Goal: Information Seeking & Learning: Compare options

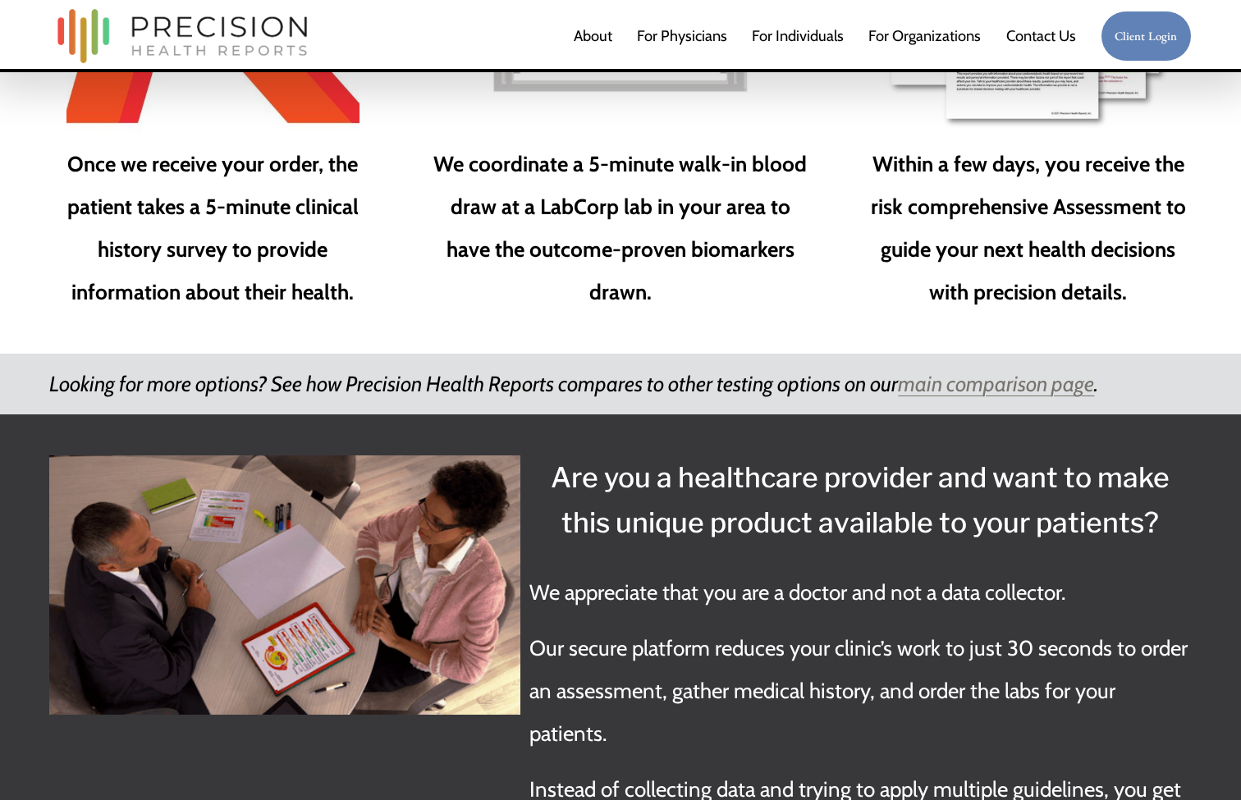
scroll to position [2514, 0]
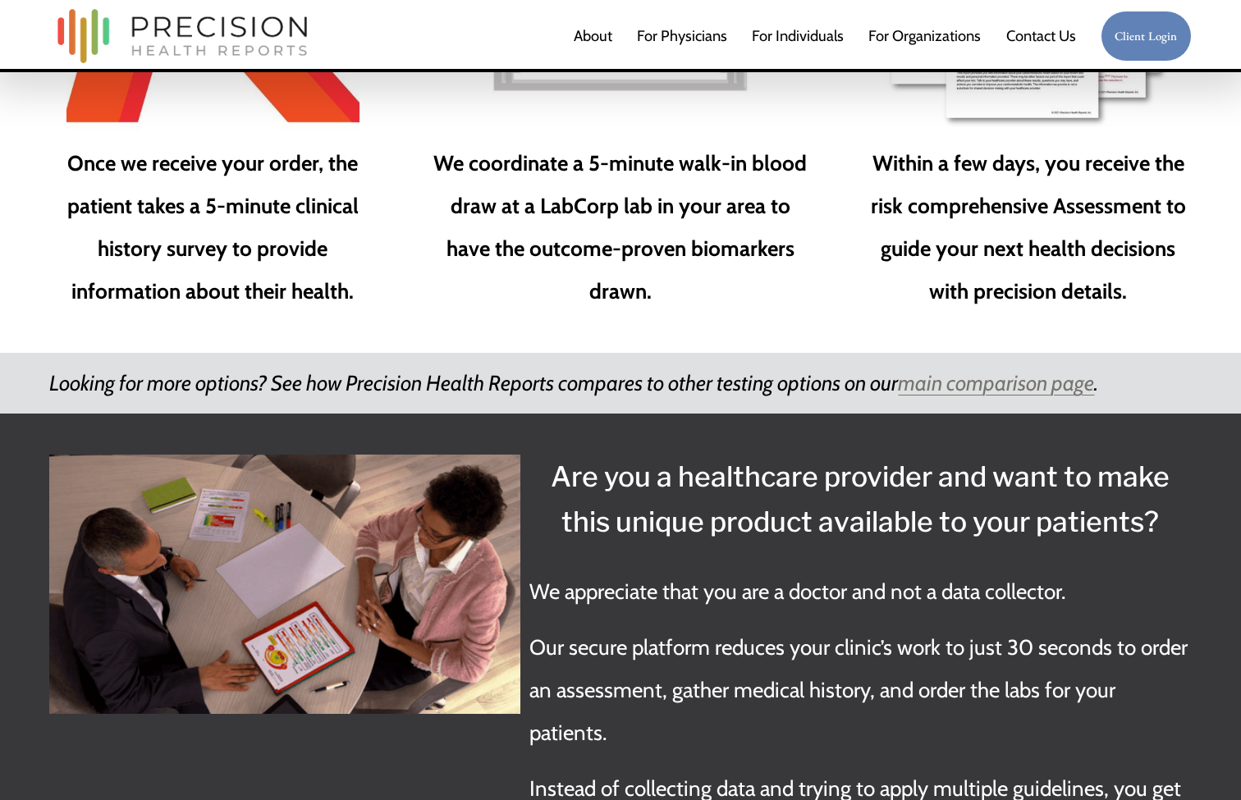
click at [1000, 370] on em "main comparison page" at bounding box center [996, 382] width 196 height 25
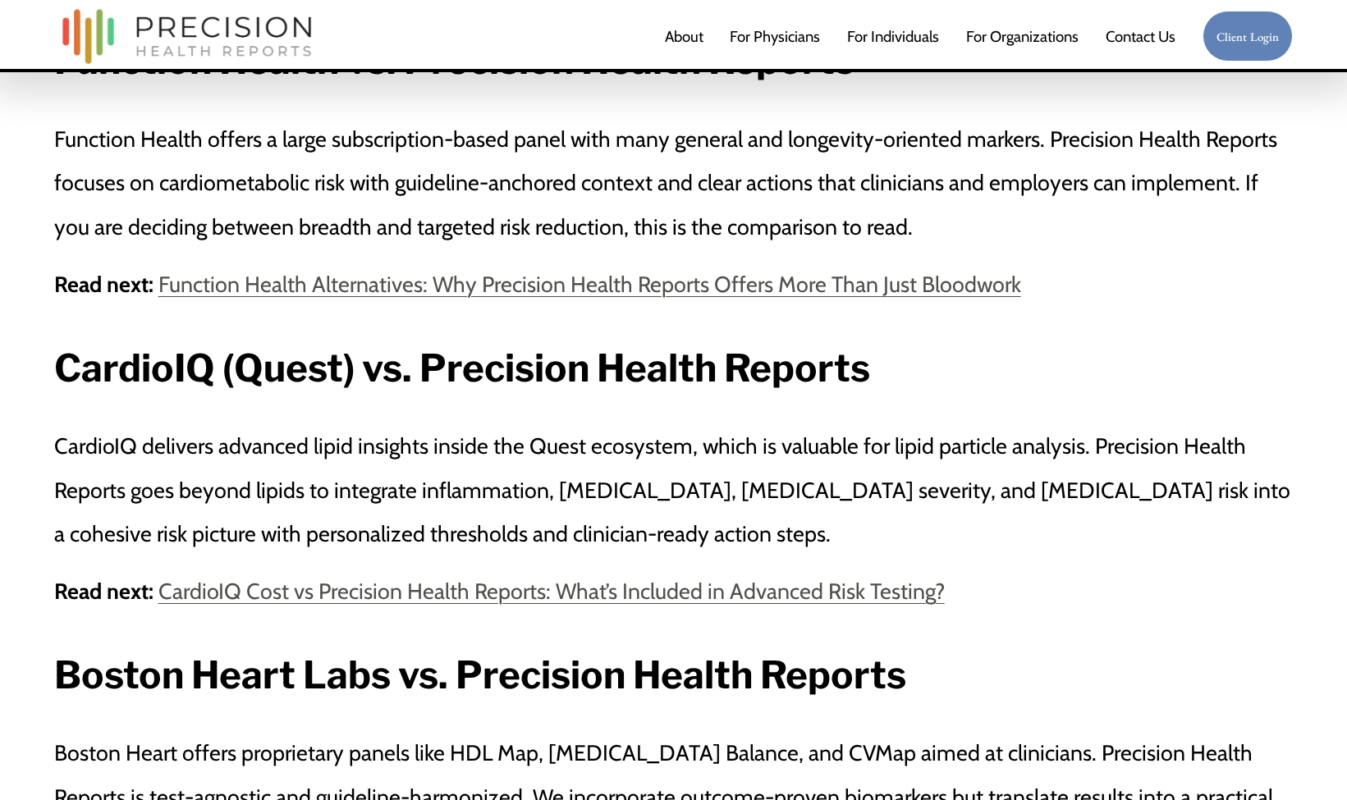
scroll to position [2015, 0]
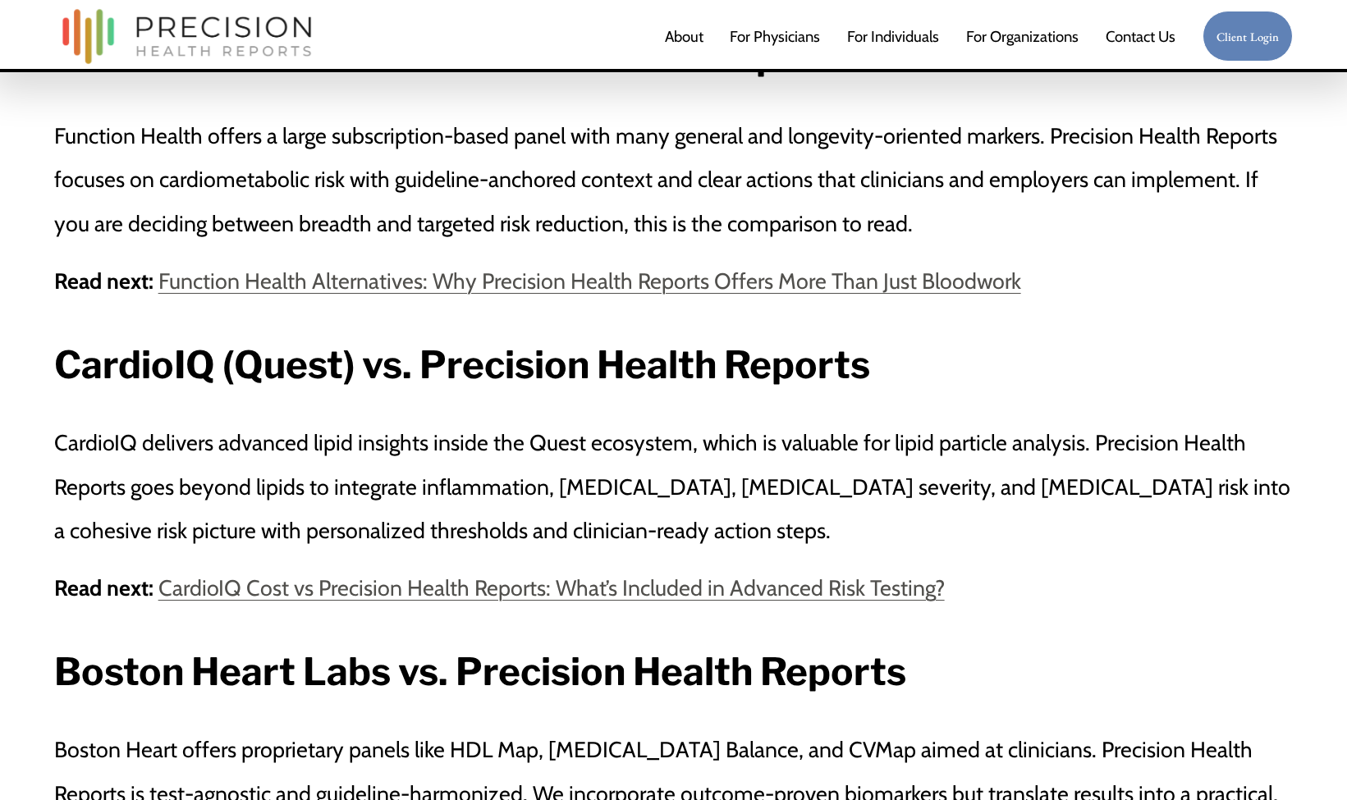
click at [439, 575] on link "CardioIQ Cost vs Precision Health Reports: What’s Included in Advanced Risk Tes…" at bounding box center [551, 588] width 786 height 27
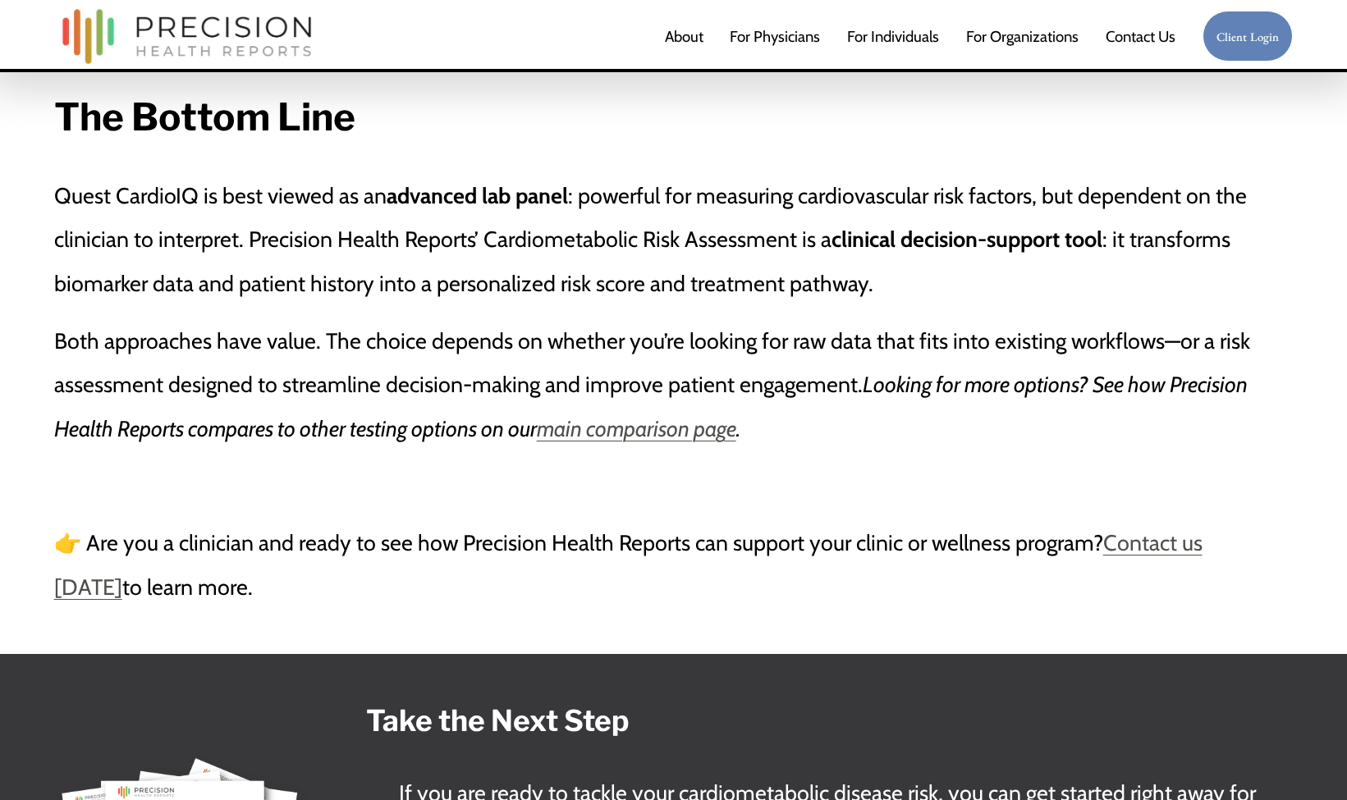
scroll to position [4379, 0]
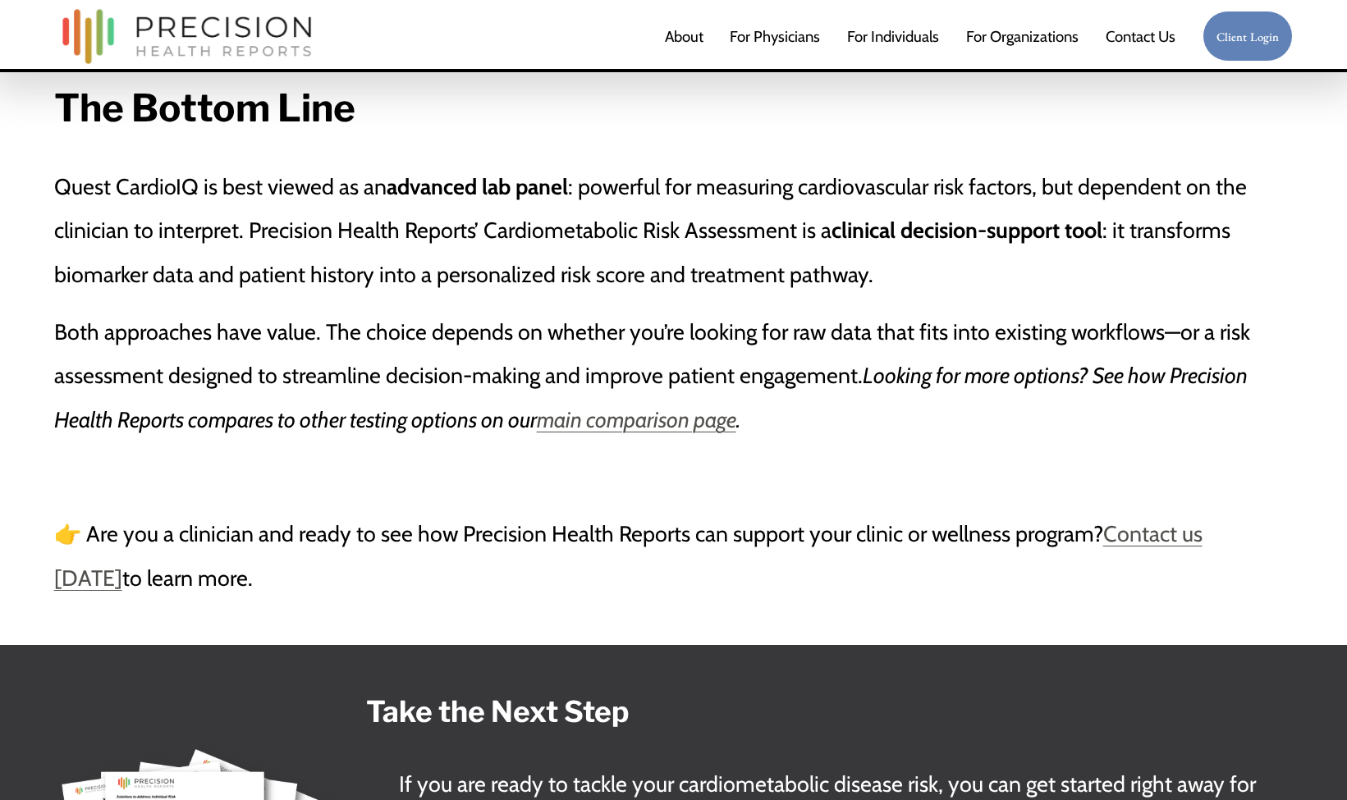
click at [600, 406] on em "main comparison page" at bounding box center [636, 419] width 199 height 27
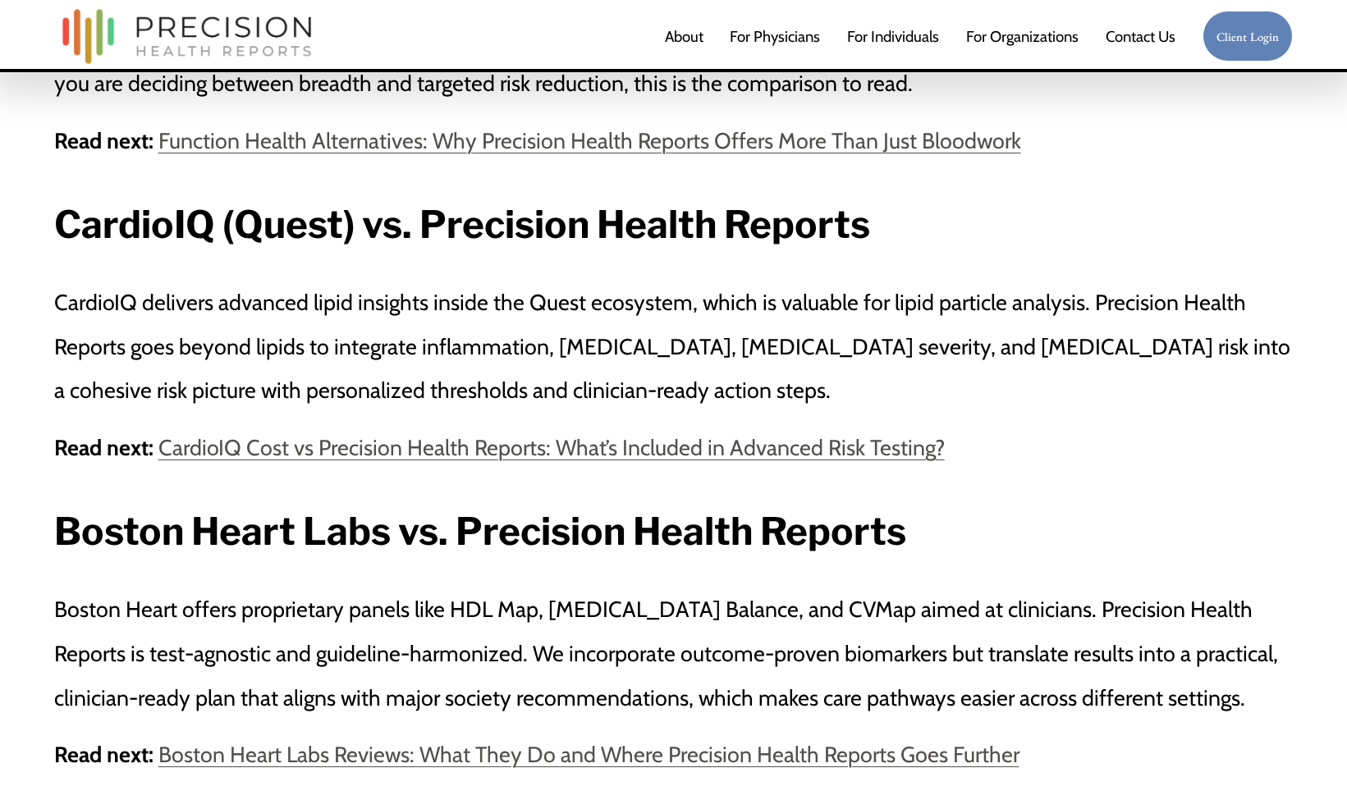
scroll to position [2157, 0]
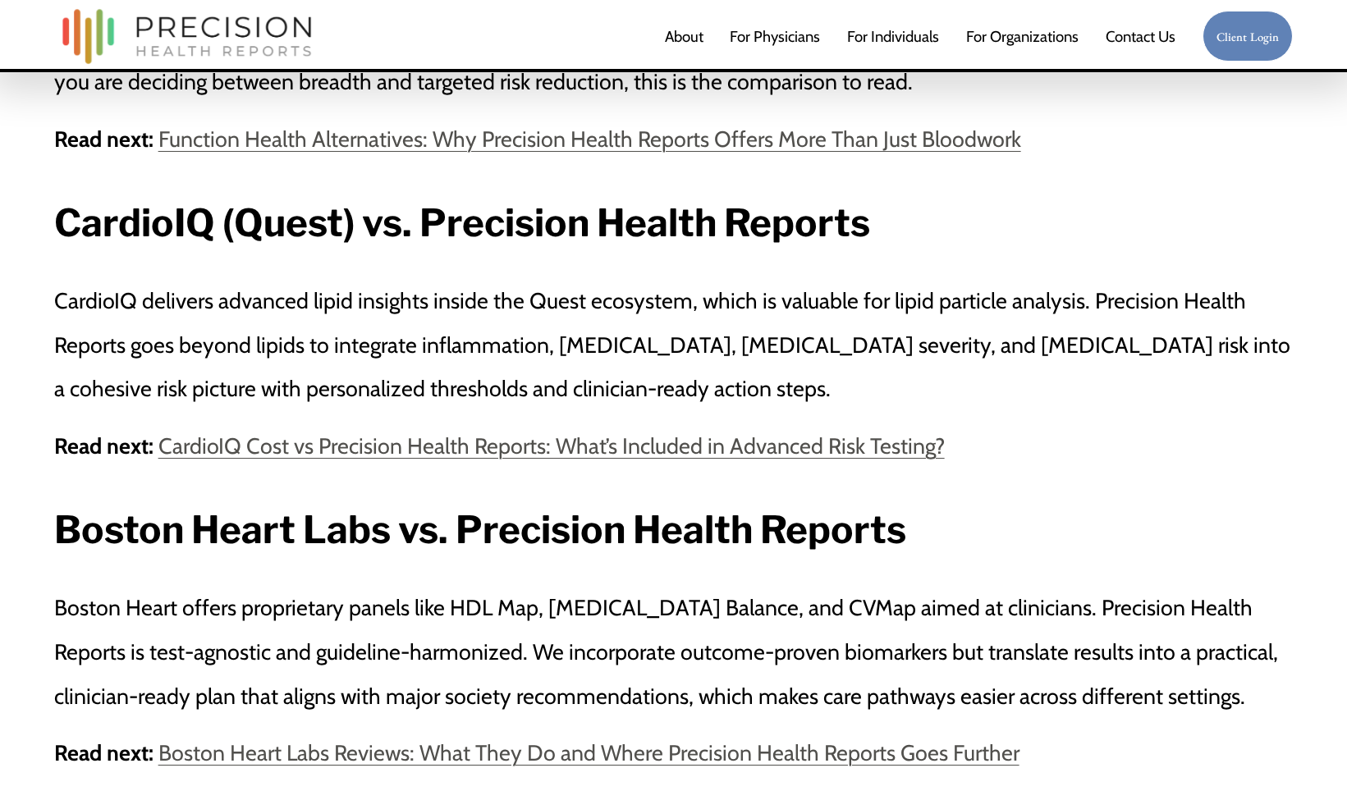
click at [502, 126] on link "Function Health Alternatives: Why Precision Health Reports Offers More Than Jus…" at bounding box center [589, 139] width 863 height 27
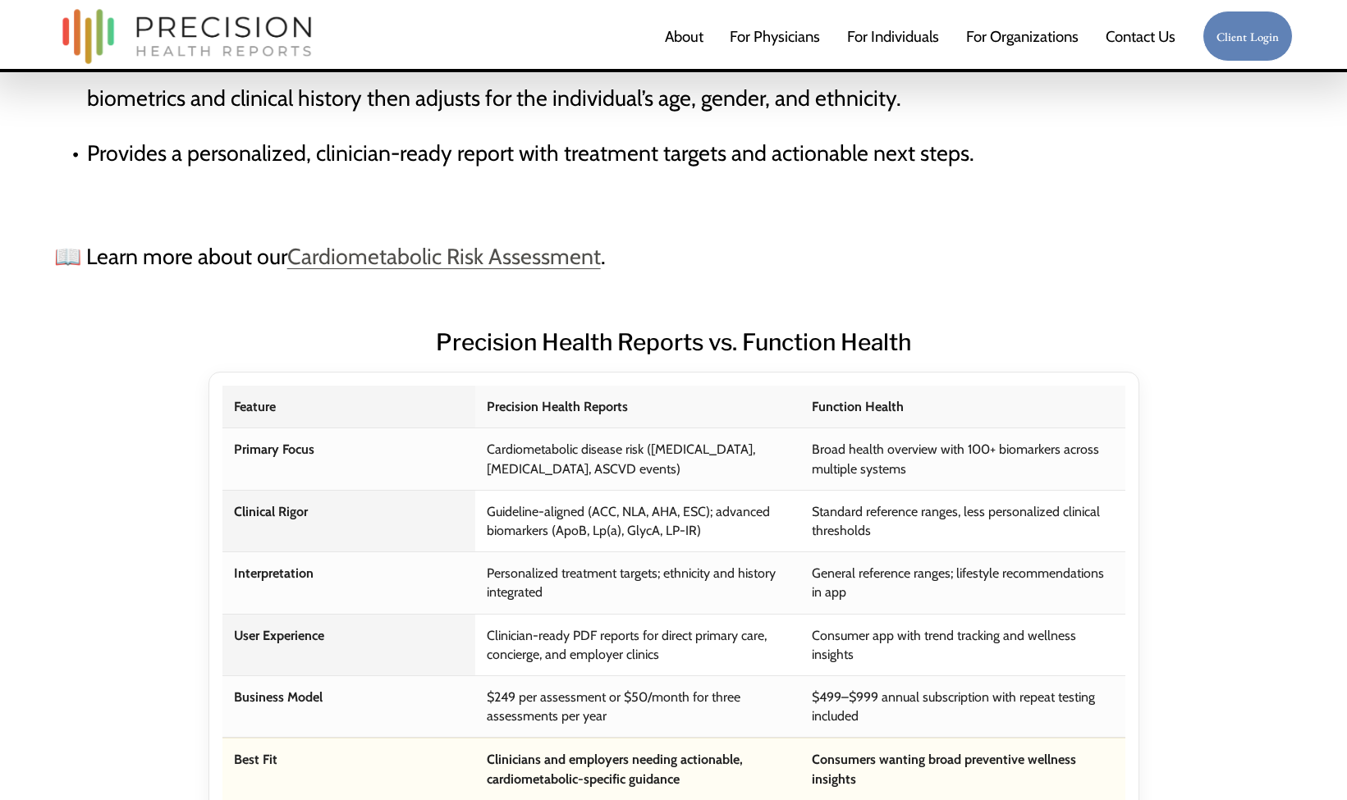
scroll to position [1450, 0]
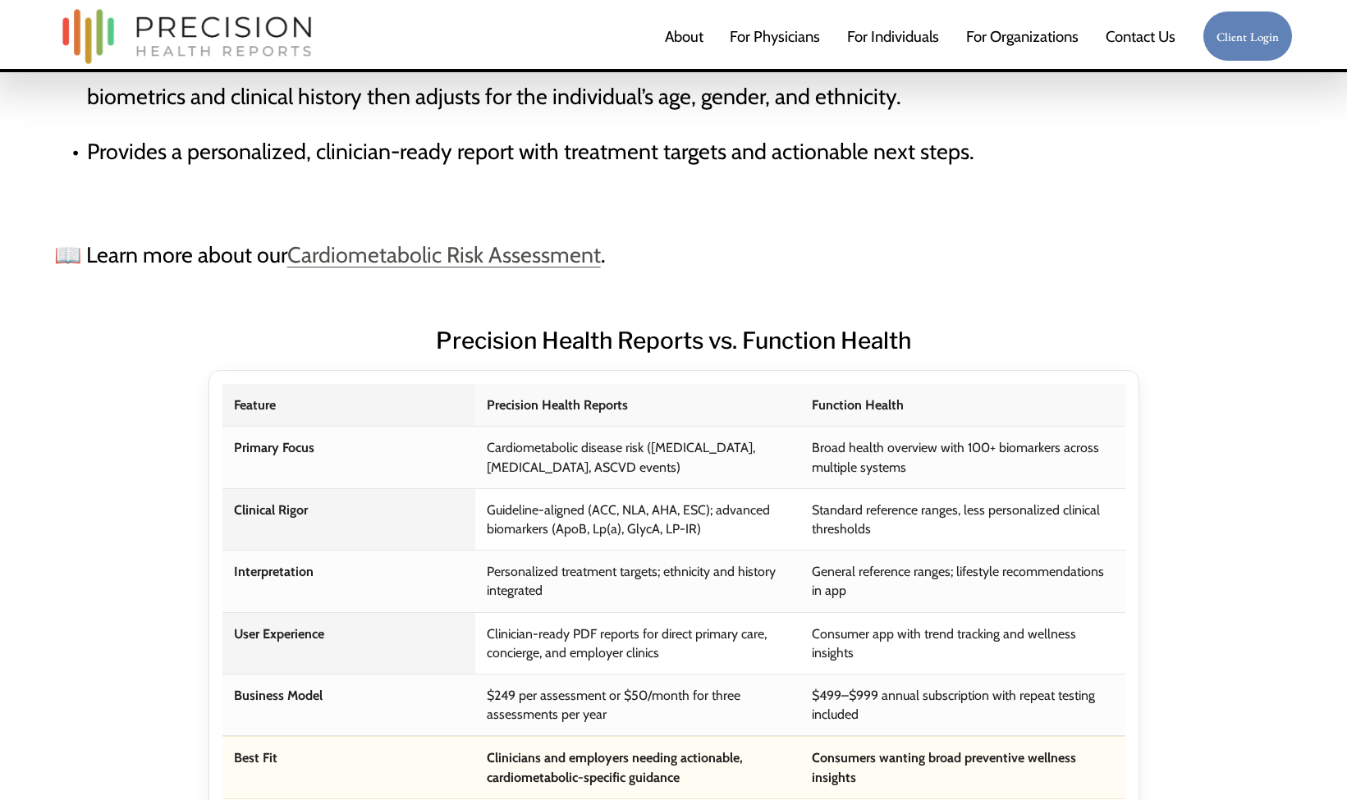
click at [434, 250] on link "Cardiometabolic Risk Assessment" at bounding box center [444, 254] width 314 height 27
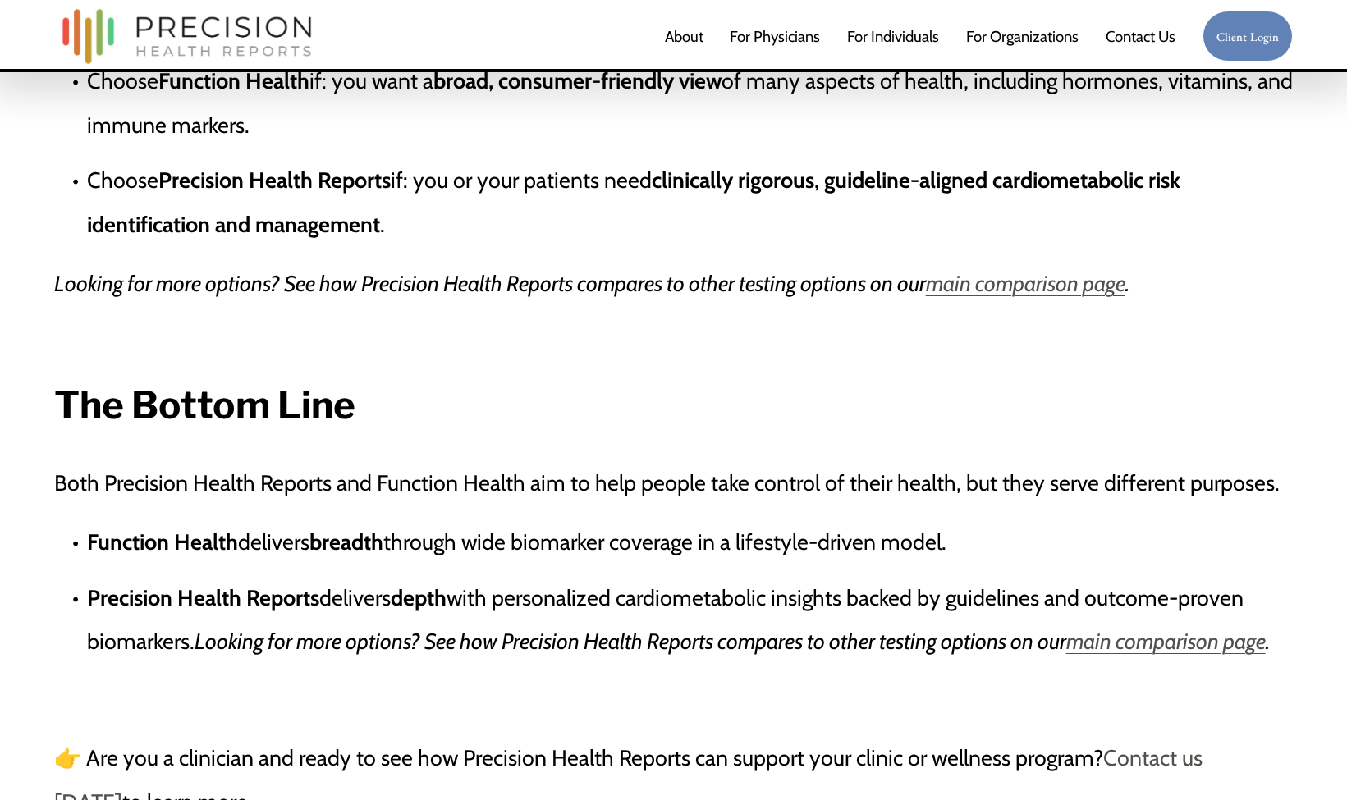
scroll to position [3538, 0]
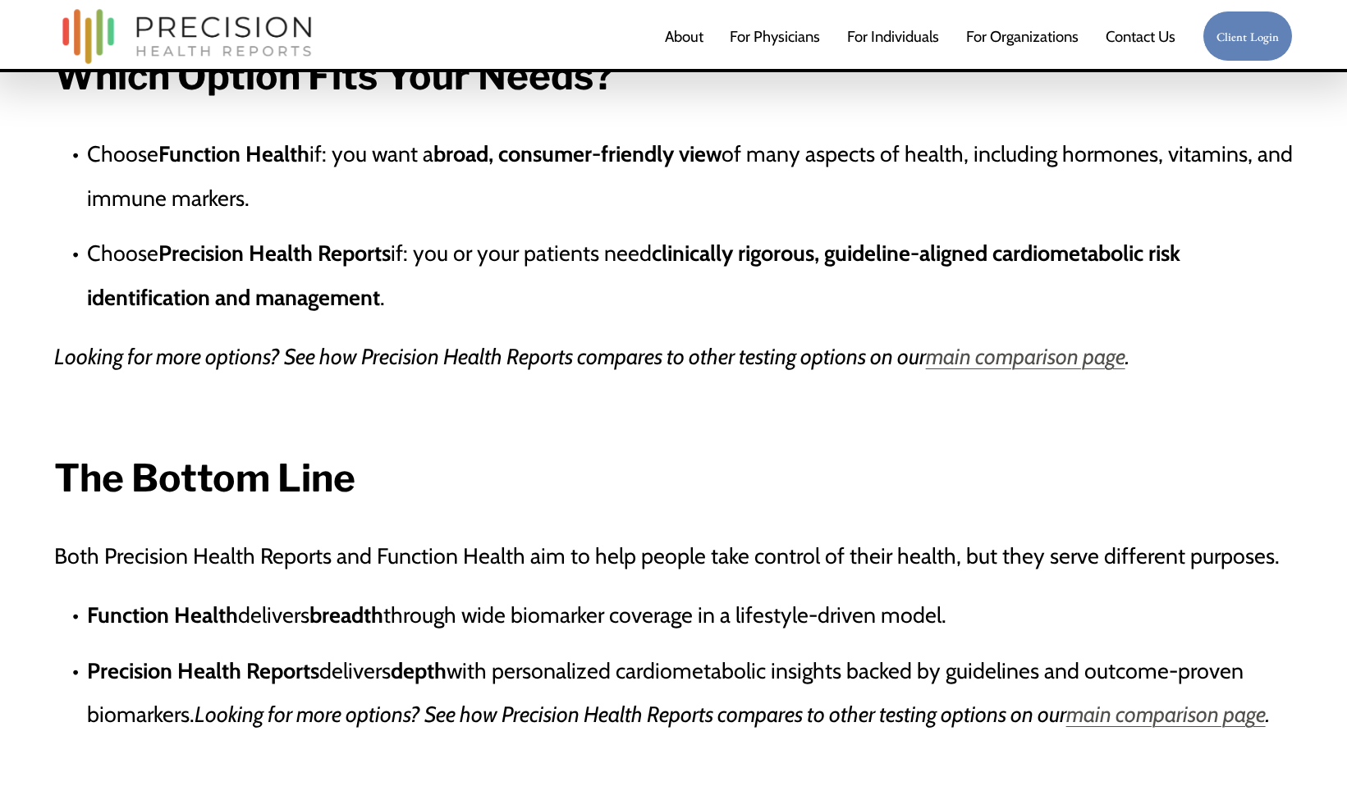
click at [802, 40] on link "For Physicians" at bounding box center [775, 37] width 90 height 34
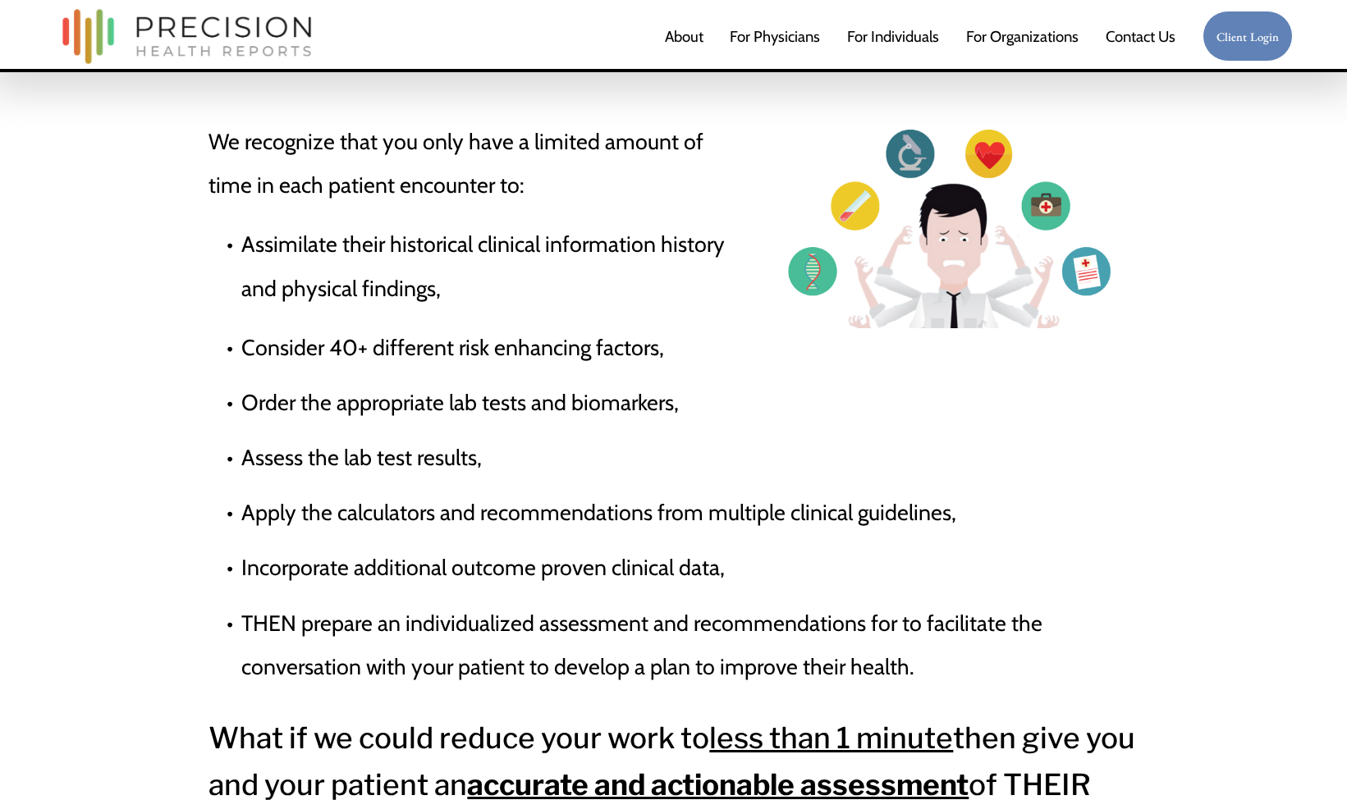
scroll to position [950, 0]
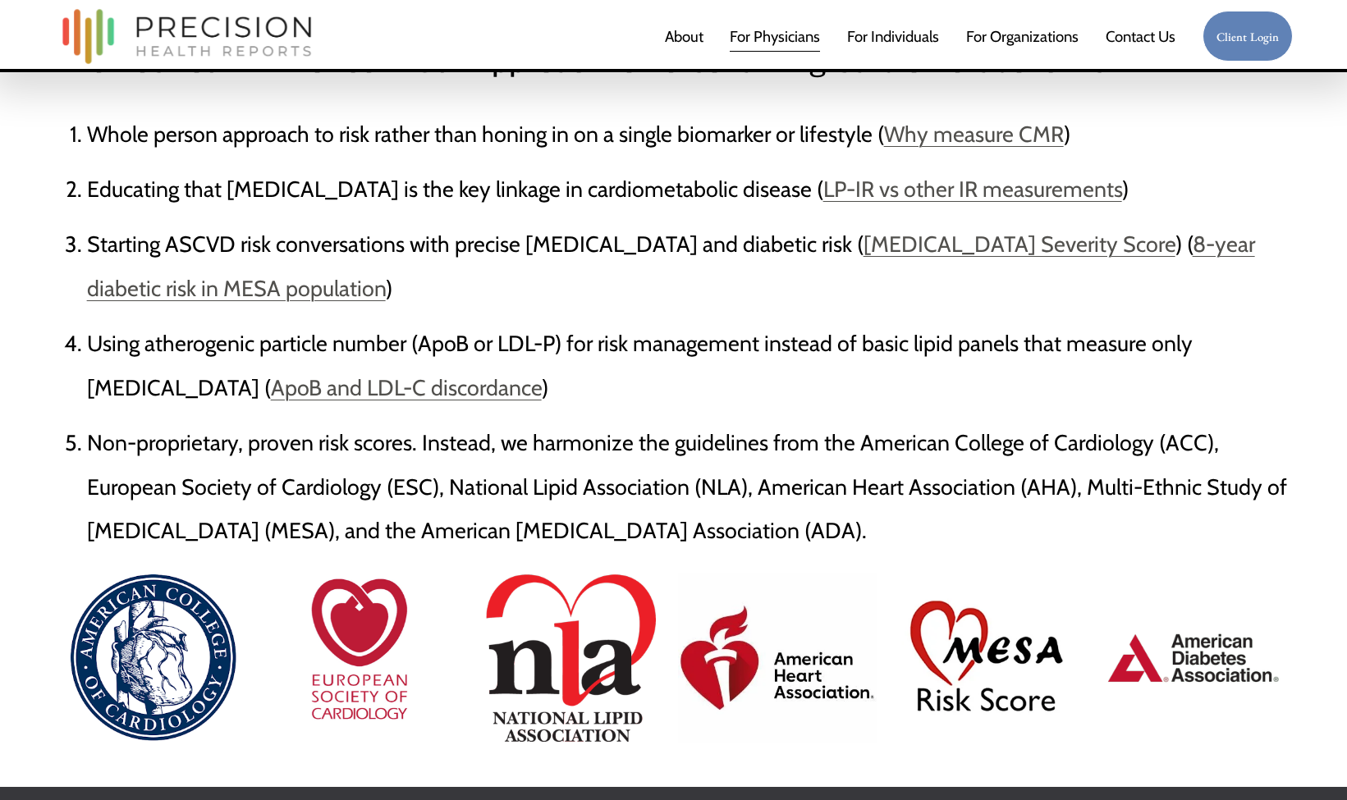
scroll to position [4697, 0]
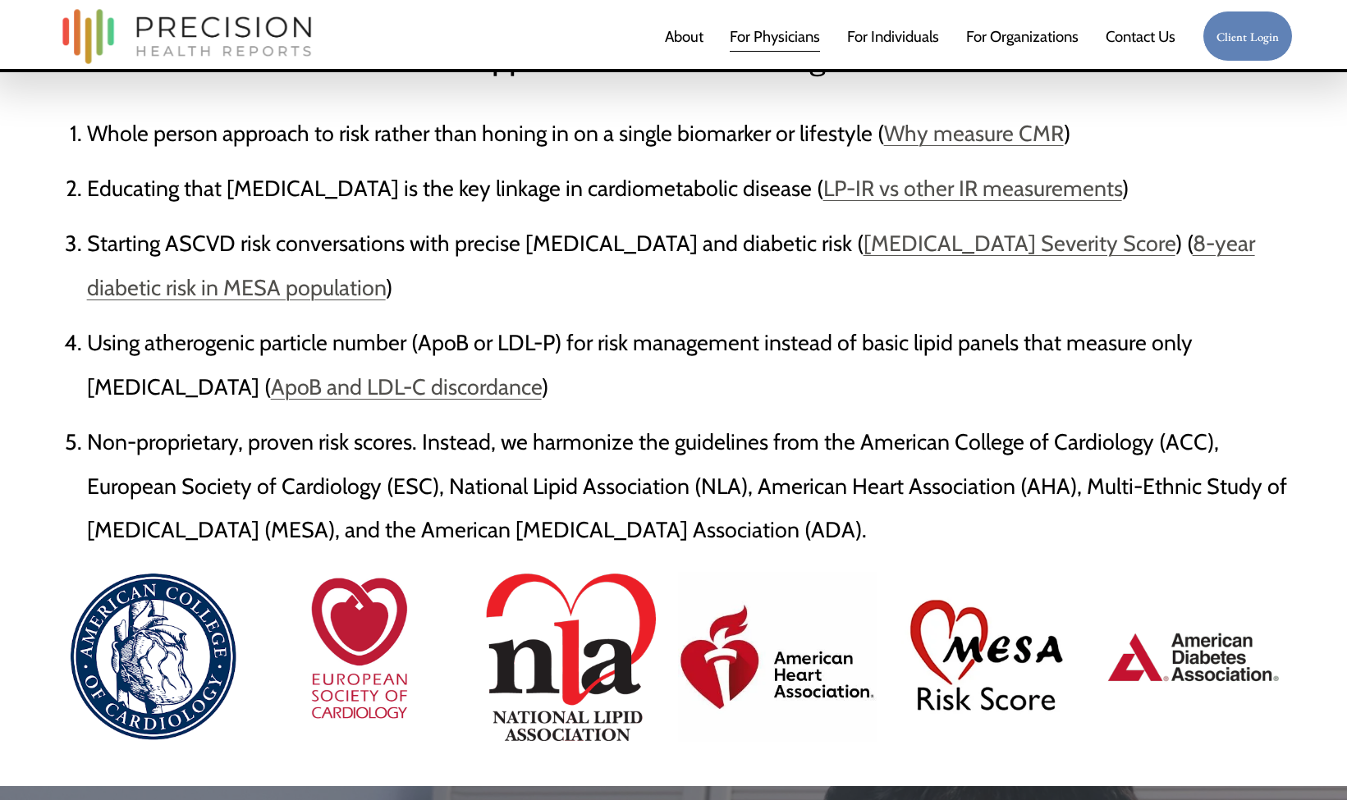
click at [914, 46] on link "For Individuals" at bounding box center [893, 37] width 92 height 34
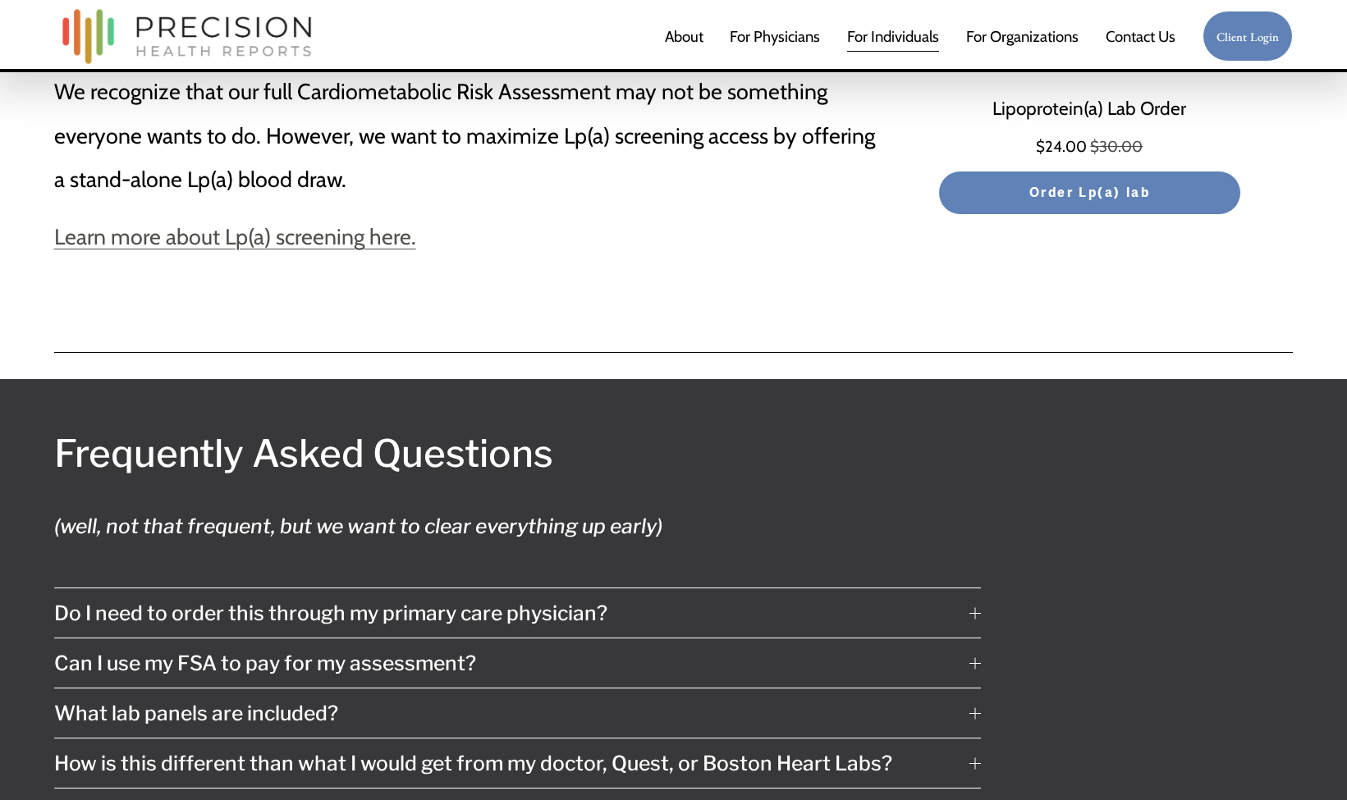
scroll to position [8570, 0]
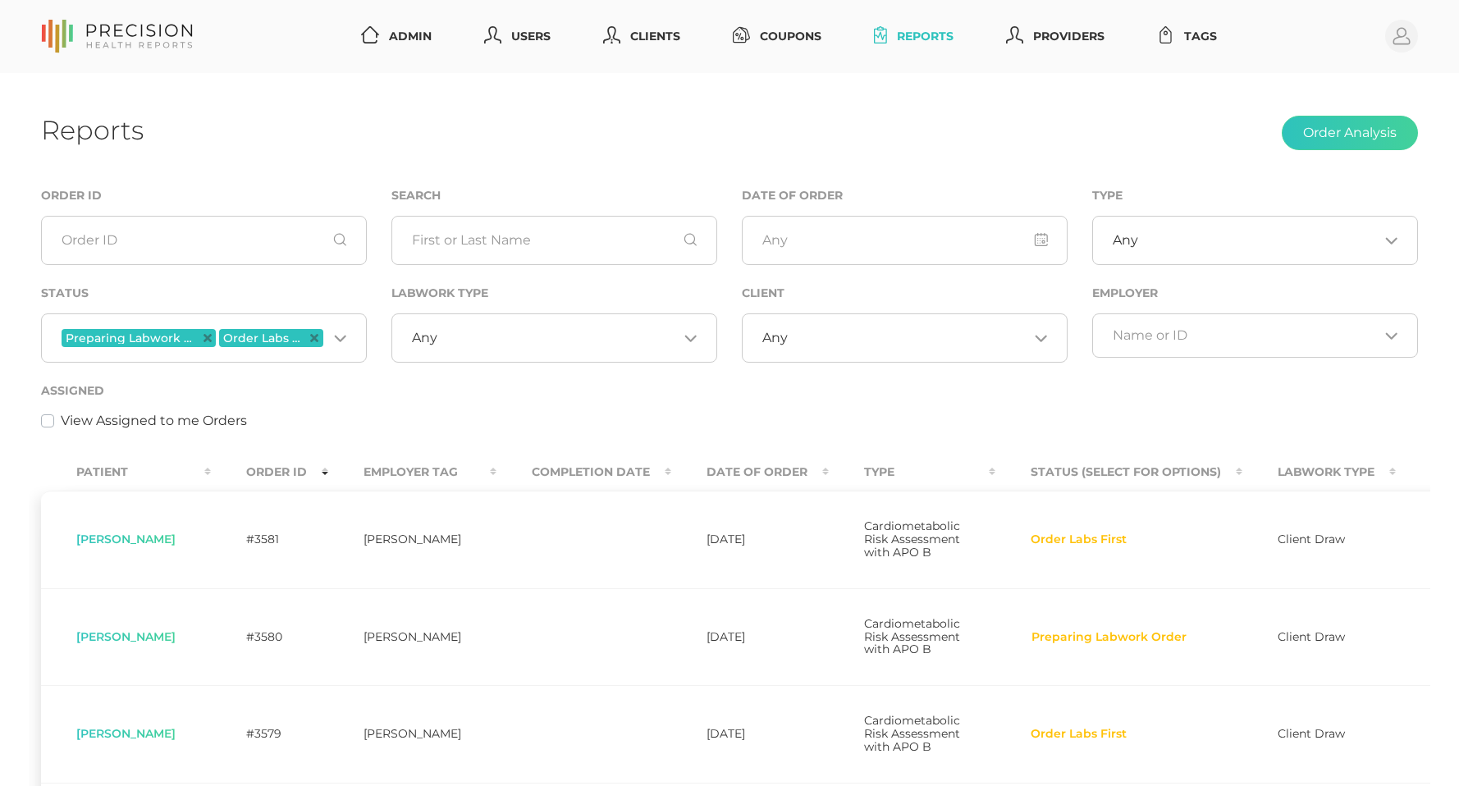
scroll to position [302, 0]
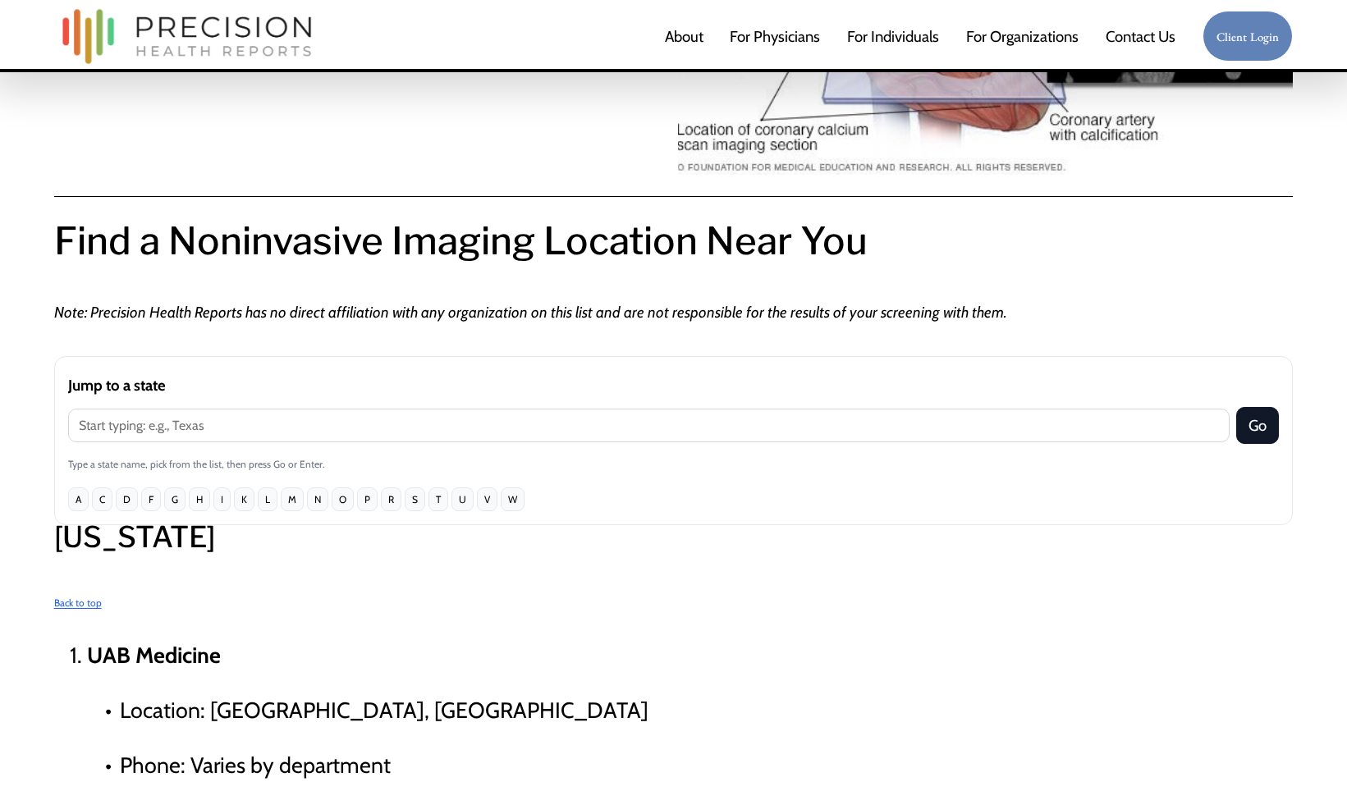
scroll to position [565, 0]
